Goal: Task Accomplishment & Management: Use online tool/utility

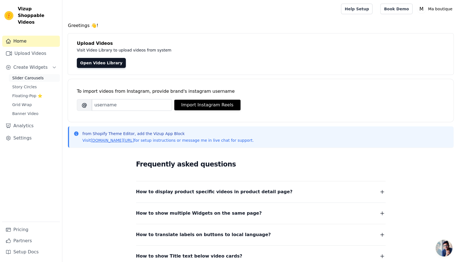
click at [40, 74] on link "Slider Carousels" at bounding box center [34, 78] width 51 height 8
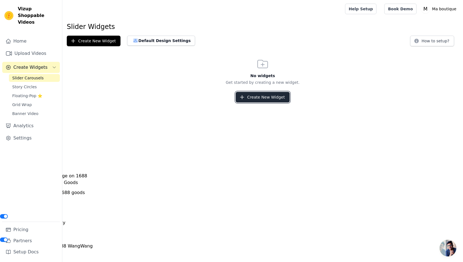
click at [251, 95] on button "Create New Widget" at bounding box center [263, 97] width 54 height 11
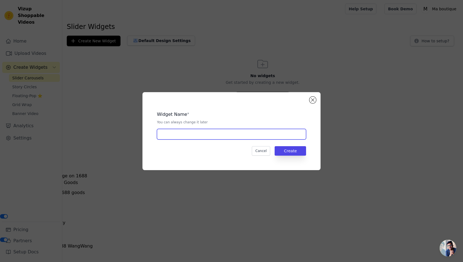
drag, startPoint x: 229, startPoint y: 134, endPoint x: 253, endPoint y: 134, distance: 23.4
click at [230, 134] on input "text" at bounding box center [231, 134] width 149 height 11
click at [179, 136] on input "Video Luùiboard" at bounding box center [231, 134] width 149 height 11
type input "Video Lumiboard"
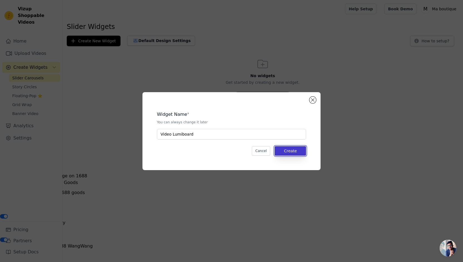
click at [302, 152] on button "Create" at bounding box center [290, 150] width 31 height 9
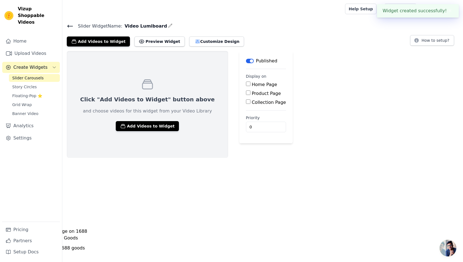
drag, startPoint x: 234, startPoint y: 85, endPoint x: 235, endPoint y: 89, distance: 3.1
click at [252, 86] on label "Home Page" at bounding box center [264, 84] width 25 height 5
click at [246, 86] on input "Home Page" at bounding box center [248, 84] width 4 height 4
checkbox input "true"
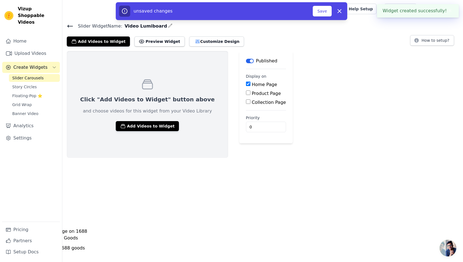
click at [252, 96] on label "Product Page" at bounding box center [266, 93] width 29 height 5
click at [246, 95] on input "Product Page" at bounding box center [248, 93] width 4 height 4
checkbox input "true"
click at [252, 119] on label "Collection Page" at bounding box center [269, 117] width 34 height 5
click at [250, 119] on input "Collection Page" at bounding box center [248, 117] width 4 height 4
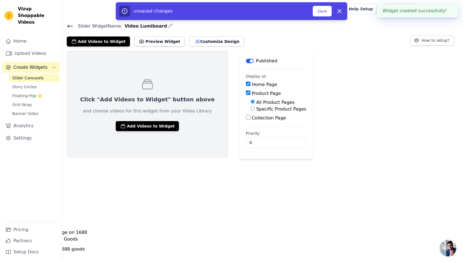
checkbox input "true"
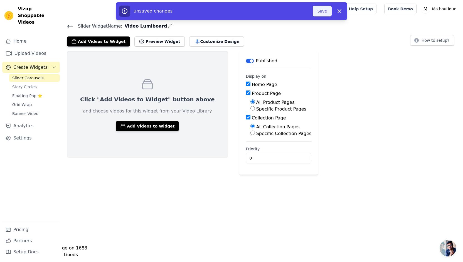
click at [322, 10] on button "Save" at bounding box center [322, 11] width 19 height 11
click at [319, 13] on button "Save" at bounding box center [322, 11] width 19 height 11
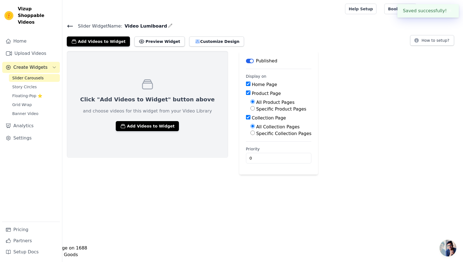
click at [319, 68] on div "Click "Add Videos to Widget" button above and choose videos for this widget fro…" at bounding box center [262, 113] width 401 height 124
click at [138, 126] on button "Add Videos to Widget" at bounding box center [147, 126] width 63 height 10
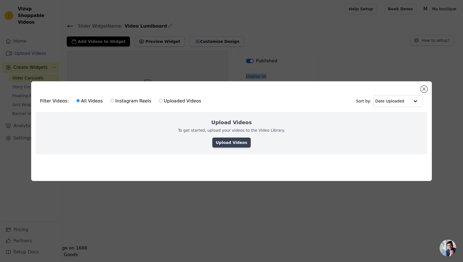
click at [237, 138] on link "Upload Videos" at bounding box center [231, 143] width 38 height 10
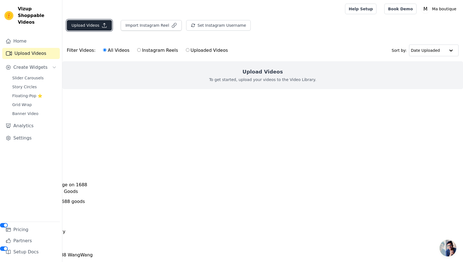
click at [87, 27] on button "Upload Videos" at bounding box center [89, 25] width 45 height 11
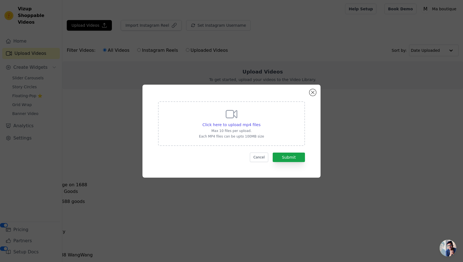
click at [237, 121] on icon at bounding box center [231, 113] width 13 height 13
click at [260, 122] on input "Click here to upload mp4 files Max 10 files per upload. Each MP4 files can be u…" at bounding box center [260, 122] width 0 height 0
type input "C:\fakepath\23f806d2b9ab4cc48c1fe37a862cc22f.mp4"
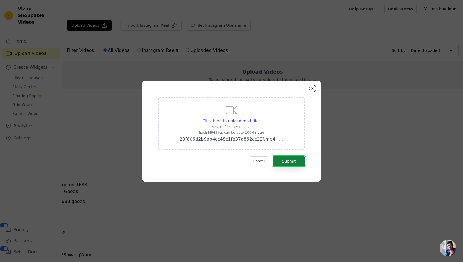
click at [294, 162] on button "Submit" at bounding box center [289, 161] width 32 height 9
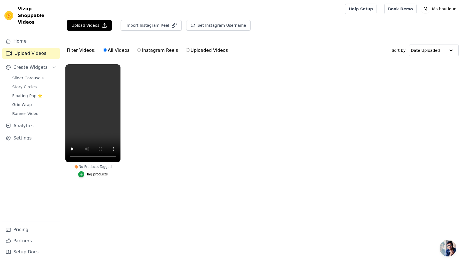
click at [95, 19] on main "Upload Videos Import Instagram Reel Set Instagram Username Import Latest IG Ree…" at bounding box center [262, 111] width 401 height 187
click at [94, 21] on button "Upload Videos" at bounding box center [89, 25] width 45 height 11
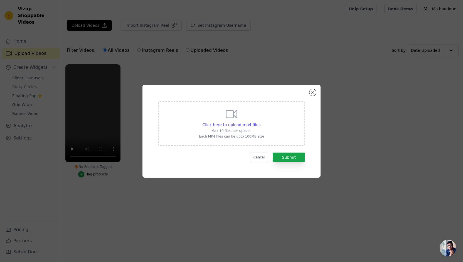
click at [252, 119] on div "Click here to upload mp4 files Max 10 files per upload. Each MP4 files can be u…" at bounding box center [231, 122] width 65 height 31
click at [260, 122] on input "Click here to upload mp4 files Max 10 files per upload. Each MP4 files can be u…" at bounding box center [260, 122] width 0 height 0
type input "C:\fakepath\d07a27f345994bc6a392cf6fcbd33c91.mp4"
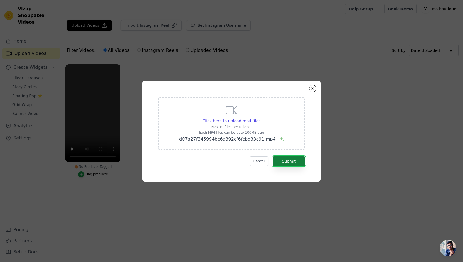
click at [287, 160] on button "Submit" at bounding box center [289, 161] width 32 height 9
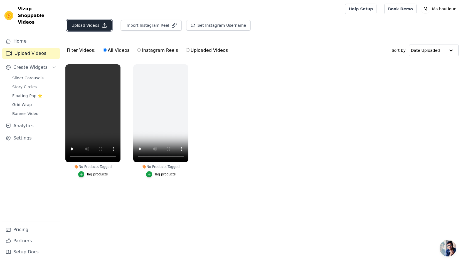
click at [96, 28] on button "Upload Videos" at bounding box center [89, 25] width 45 height 11
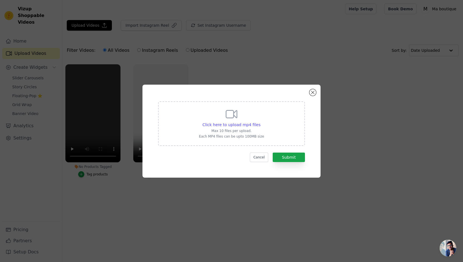
click at [255, 129] on p "Max 10 files per upload." at bounding box center [231, 131] width 65 height 4
click at [260, 122] on input "Click here to upload mp4 files Max 10 files per upload. Each MP4 files can be u…" at bounding box center [260, 122] width 0 height 0
type input "C:\fakepath\471d8a42b9a94ac592c16ff9999779e6.mp4"
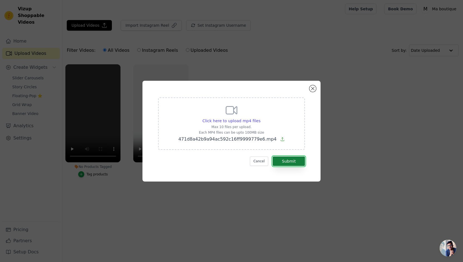
click at [297, 159] on button "Submit" at bounding box center [289, 161] width 32 height 9
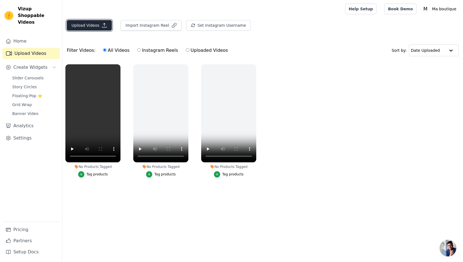
click at [96, 24] on button "Upload Videos" at bounding box center [89, 25] width 45 height 11
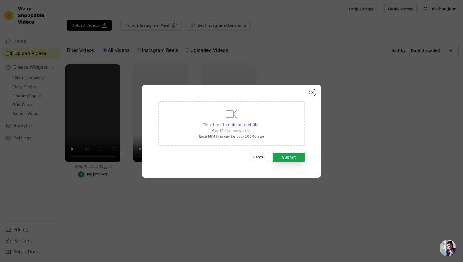
click at [241, 123] on span "Click here to upload mp4 files" at bounding box center [232, 125] width 58 height 4
click at [260, 122] on input "Click here to upload mp4 files Max 10 files per upload. Each MP4 files can be u…" at bounding box center [260, 122] width 0 height 0
type input "C:\fakepath\471d8a42b9a94ac592c16ff9999779e6.mp4"
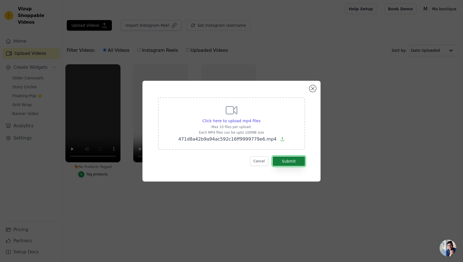
click at [297, 158] on button "Submit" at bounding box center [289, 161] width 32 height 9
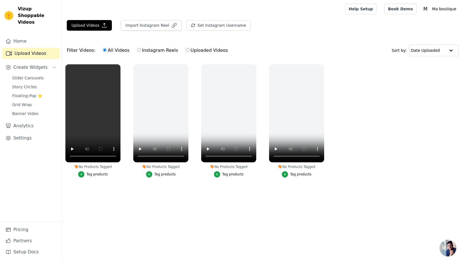
click at [375, 108] on ul "No Products Tagged Tag products No Products Tagged Tag products No Products Tag…" at bounding box center [262, 126] width 401 height 130
click at [33, 65] on button "Create Widgets" at bounding box center [31, 67] width 58 height 11
click at [36, 64] on span "Create Widgets" at bounding box center [30, 67] width 34 height 7
click at [27, 75] on link "Slider Carousels" at bounding box center [34, 78] width 51 height 8
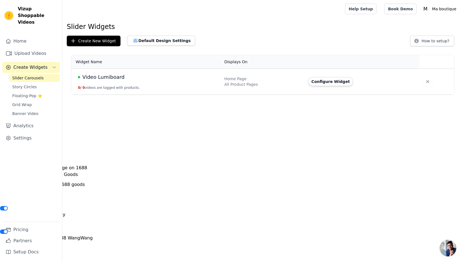
click at [113, 79] on span "Video Lumiboard" at bounding box center [103, 77] width 42 height 8
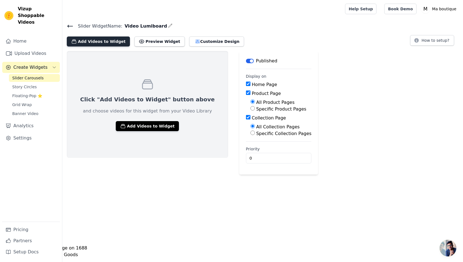
click at [103, 46] on button "Add Videos to Widget" at bounding box center [98, 41] width 63 height 10
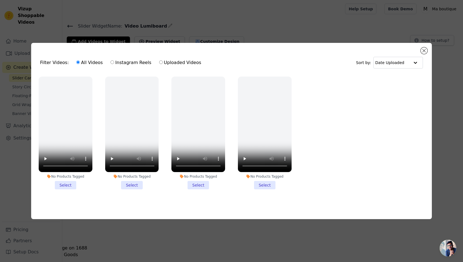
click at [71, 182] on li "No Products Tagged Select" at bounding box center [66, 133] width 54 height 113
click at [0, 0] on input "No Products Tagged Select" at bounding box center [0, 0] width 0 height 0
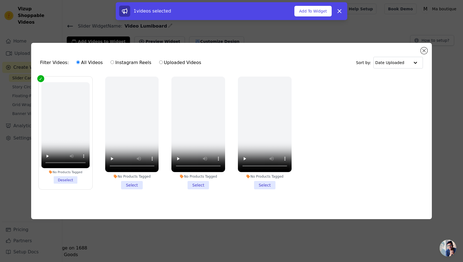
click at [69, 178] on li "No Products Tagged Deselect" at bounding box center [65, 132] width 48 height 101
click at [0, 0] on input "No Products Tagged Deselect" at bounding box center [0, 0] width 0 height 0
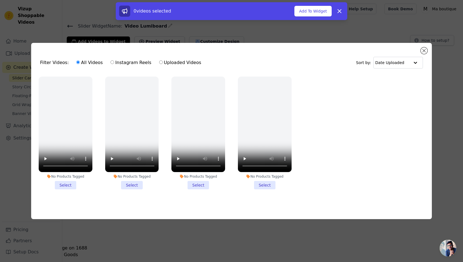
click at [342, 118] on ul "No Products Tagged Select No Products Tagged Select No Products Tagged Select N…" at bounding box center [232, 138] width 392 height 128
click at [429, 49] on div "Filter Videos: All Videos Instagram Reels Uploaded Videos Sort by: Date Uploade…" at bounding box center [231, 131] width 401 height 176
click at [424, 47] on button "Close modal" at bounding box center [424, 50] width 7 height 7
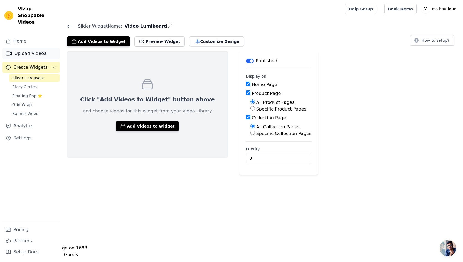
click at [40, 48] on link "Upload Videos" at bounding box center [31, 53] width 58 height 11
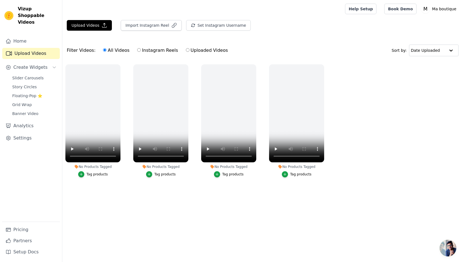
click at [115, 187] on ul "No Products Tagged Tag products No Products Tagged Tag products No Products Tag…" at bounding box center [262, 126] width 401 height 130
click at [119, 64] on icon "button" at bounding box center [120, 65] width 4 height 4
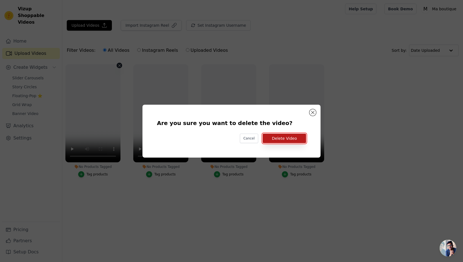
click at [299, 137] on button "Delete Video" at bounding box center [284, 138] width 43 height 9
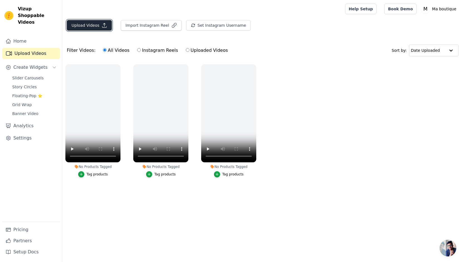
click at [90, 24] on button "Upload Videos" at bounding box center [89, 25] width 45 height 11
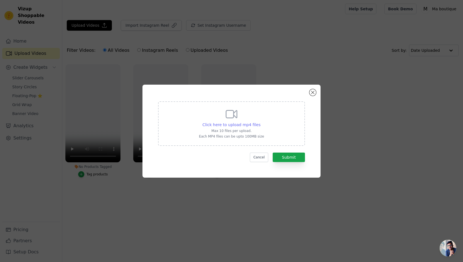
click at [229, 123] on span "Click here to upload mp4 files" at bounding box center [232, 125] width 58 height 4
click at [260, 122] on input "Click here to upload mp4 files Max 10 files per upload. Each MP4 files can be u…" at bounding box center [260, 122] width 0 height 0
type input "C:\fakepath\69fb2293f0674bb8b0699bc01620b782.mp4"
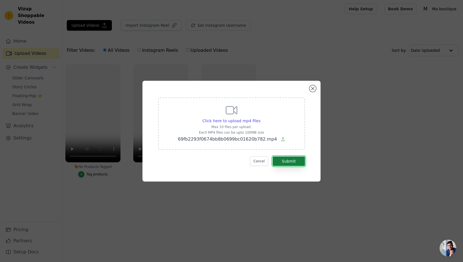
click at [295, 163] on button "Submit" at bounding box center [289, 161] width 32 height 9
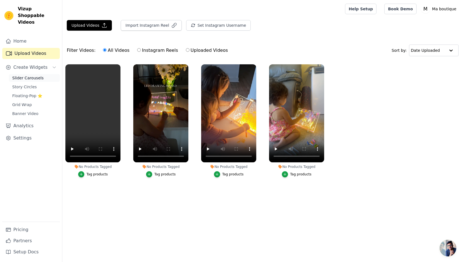
click at [32, 75] on span "Slider Carousels" at bounding box center [27, 78] width 31 height 6
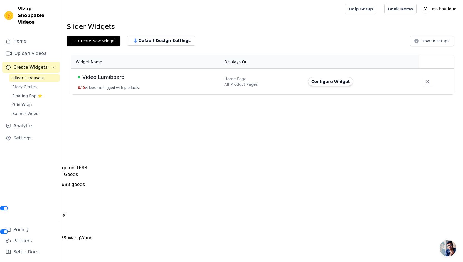
click at [99, 87] on button "0 / 0 videos are tagged with products." at bounding box center [109, 87] width 62 height 4
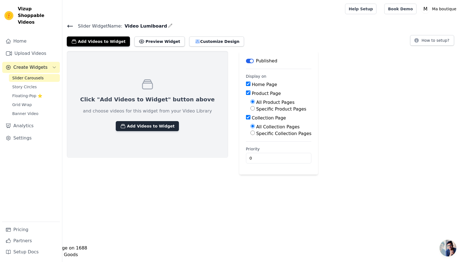
click at [141, 129] on button "Add Videos to Widget" at bounding box center [147, 126] width 63 height 10
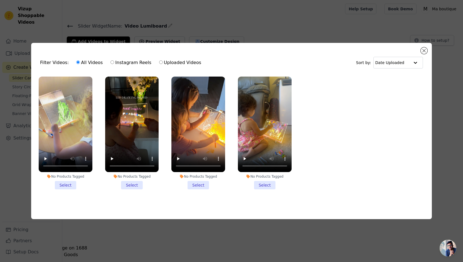
click at [61, 183] on li "No Products Tagged Select" at bounding box center [66, 133] width 54 height 113
click at [0, 0] on input "No Products Tagged Select" at bounding box center [0, 0] width 0 height 0
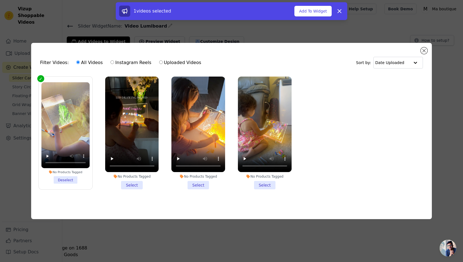
click at [136, 184] on li "No Products Tagged Select" at bounding box center [132, 133] width 54 height 113
click at [0, 0] on input "No Products Tagged Select" at bounding box center [0, 0] width 0 height 0
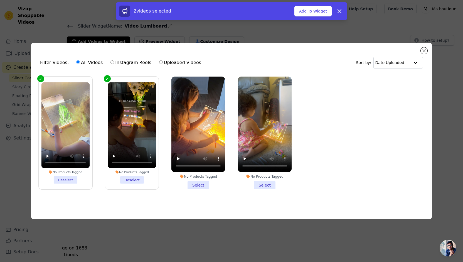
click at [205, 184] on li "No Products Tagged Select" at bounding box center [199, 133] width 54 height 113
click at [0, 0] on input "No Products Tagged Select" at bounding box center [0, 0] width 0 height 0
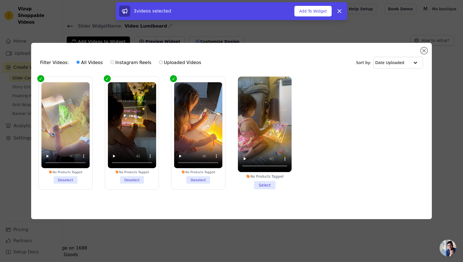
click at [260, 184] on li "No Products Tagged Select" at bounding box center [265, 133] width 54 height 113
click at [0, 0] on input "No Products Tagged Select" at bounding box center [0, 0] width 0 height 0
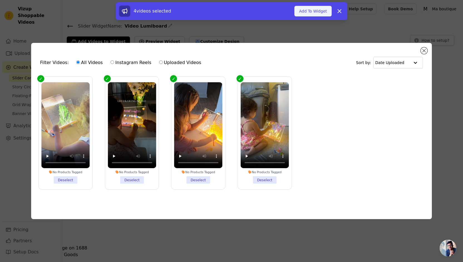
click at [310, 9] on button "Add To Widget" at bounding box center [313, 11] width 37 height 11
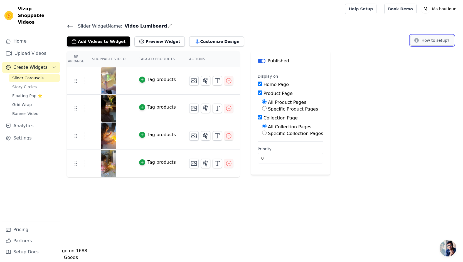
click at [426, 41] on button "How to setup?" at bounding box center [433, 40] width 44 height 11
